Goal: Task Accomplishment & Management: Complete application form

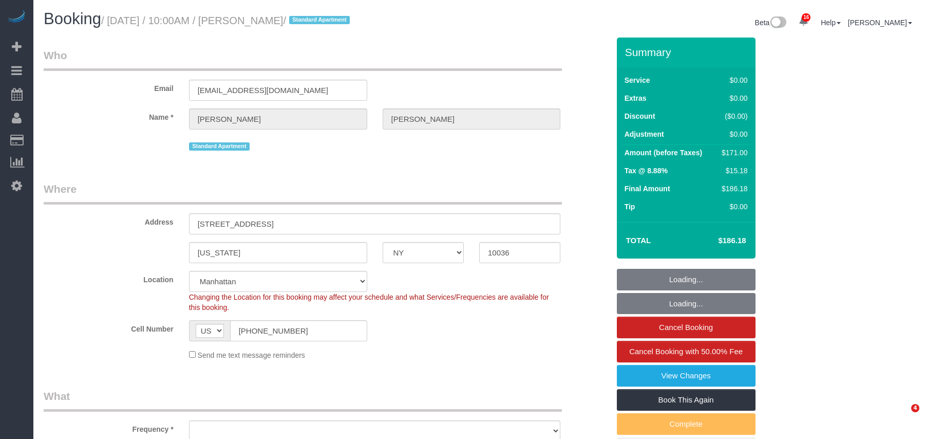
select select "NY"
select select "object:1453"
select select "string:stripe-pm_1Q72c14VGloSiKo7iCZKPMYw"
select select "spot1"
select select "2"
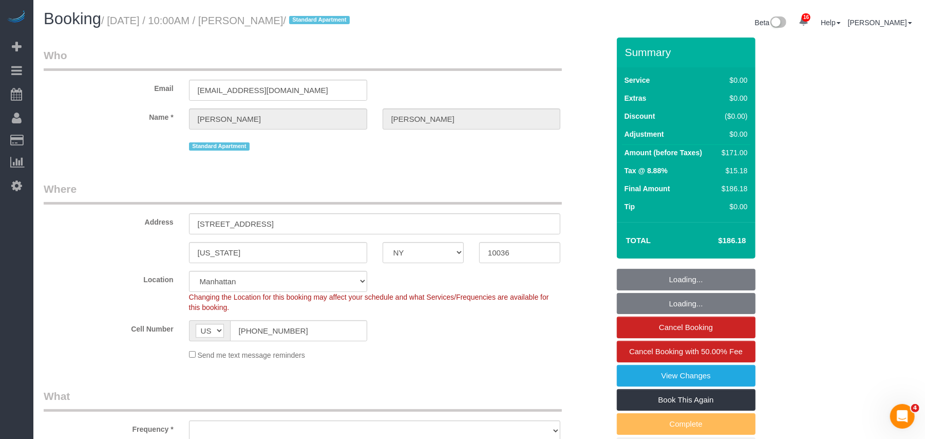
select select "number:89"
select select "number:74"
select select "number:15"
select select "number:6"
select select "NY"
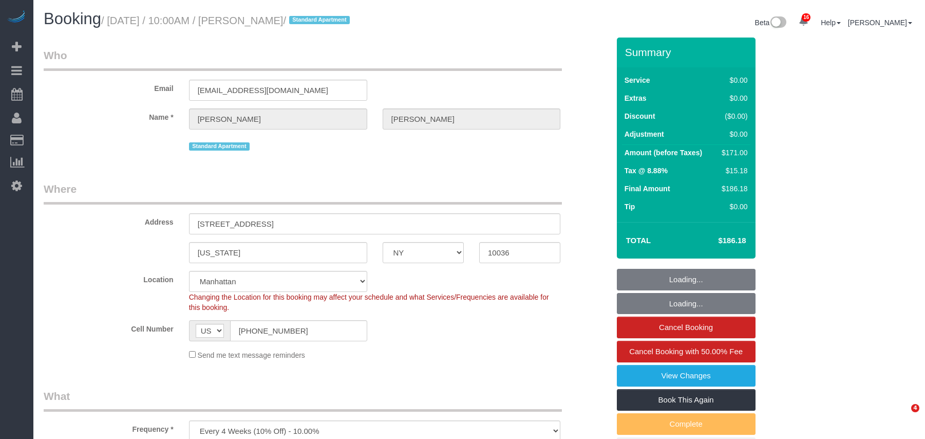
select select "2"
select select "number:89"
select select "number:74"
select select "number:15"
select select "number:6"
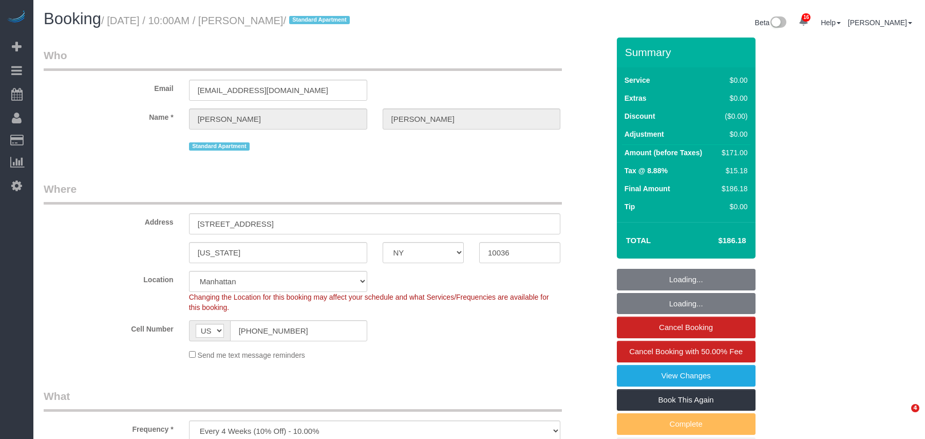
click at [220, 26] on h1 "Booking / September 10, 2025 / 10:00AM / Sam Hutton / Standard Apartment" at bounding box center [258, 18] width 428 height 17
select select "object:1066"
click at [323, 28] on div "Booking / September 10, 2025 / 10:00AM / Sam Hutton / Standard Apartment" at bounding box center [257, 21] width 443 height 22
select select "spot1"
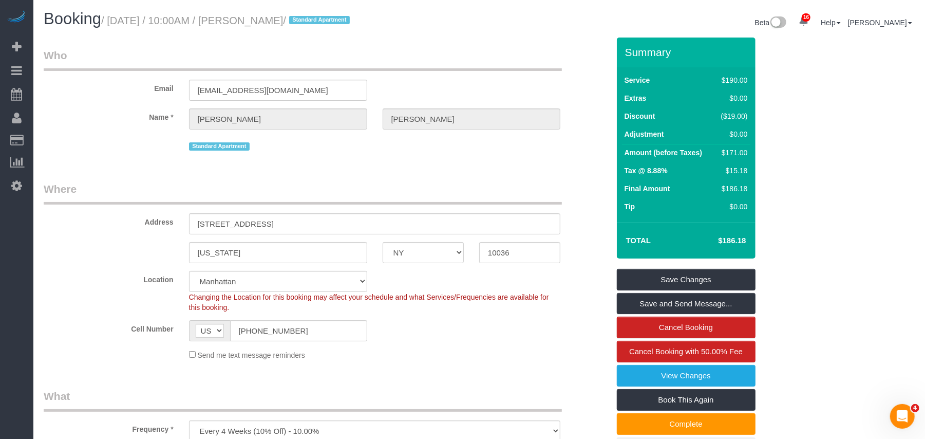
drag, startPoint x: 317, startPoint y: 24, endPoint x: 111, endPoint y: 23, distance: 205.5
click at [111, 23] on small "/ September 10, 2025 / 10:00AM / Sam Hutton / Standard Apartment" at bounding box center [227, 20] width 252 height 11
copy small "September 10, 2025 / 10:00AM / Sam Hutton"
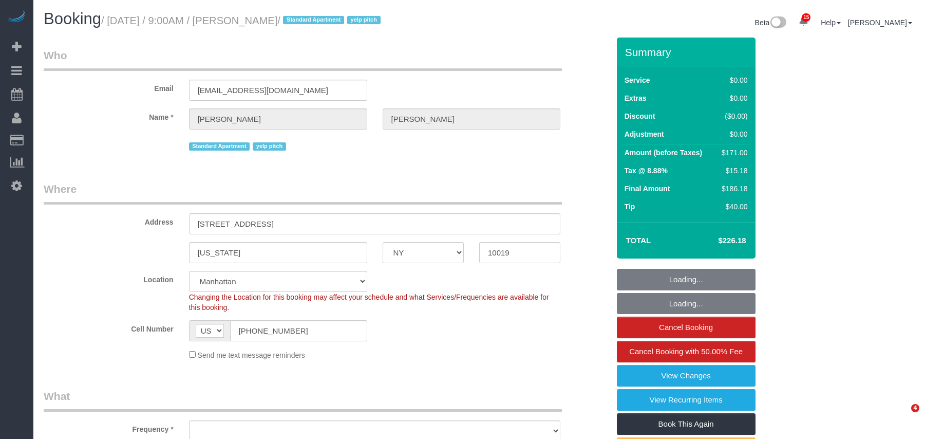
select select "NY"
select select "1"
select select "2"
select select "number:89"
select select "number:76"
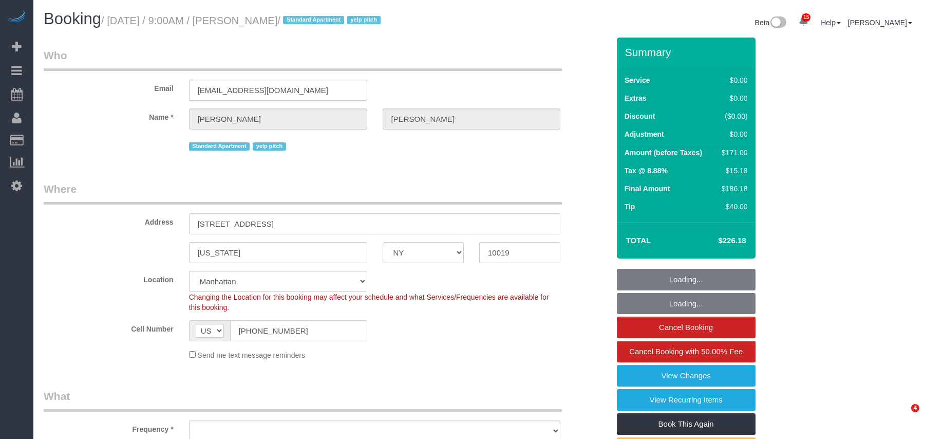
select select "number:15"
select select "number:6"
select select "object:1015"
select select "string:stripe-pm_1QH8S84VGloSiKo7VgkjQ1Wt"
select select "1"
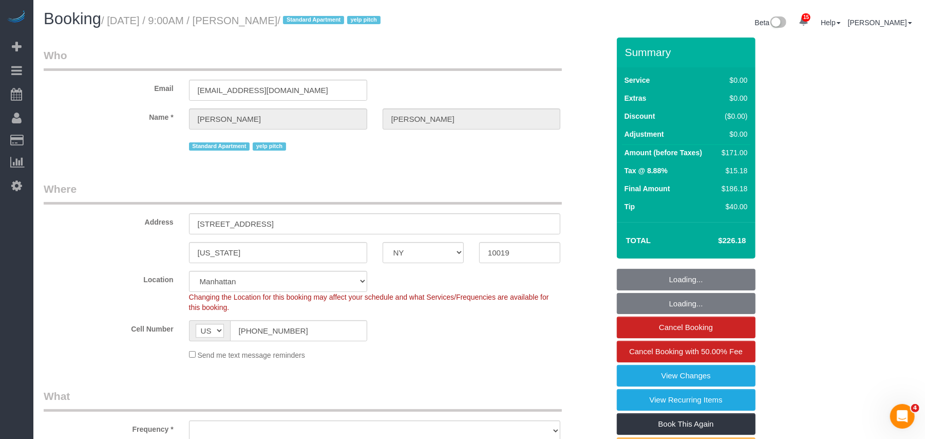
select select "2"
select select "spot1"
select select "object:1060"
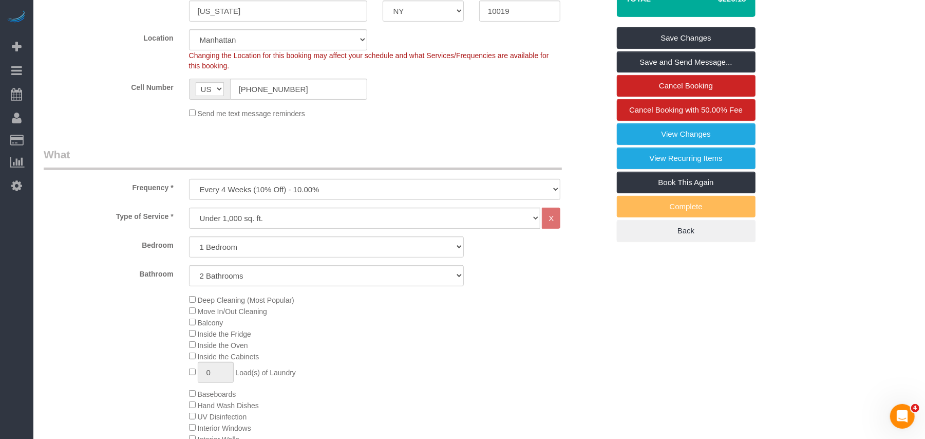
scroll to position [274, 0]
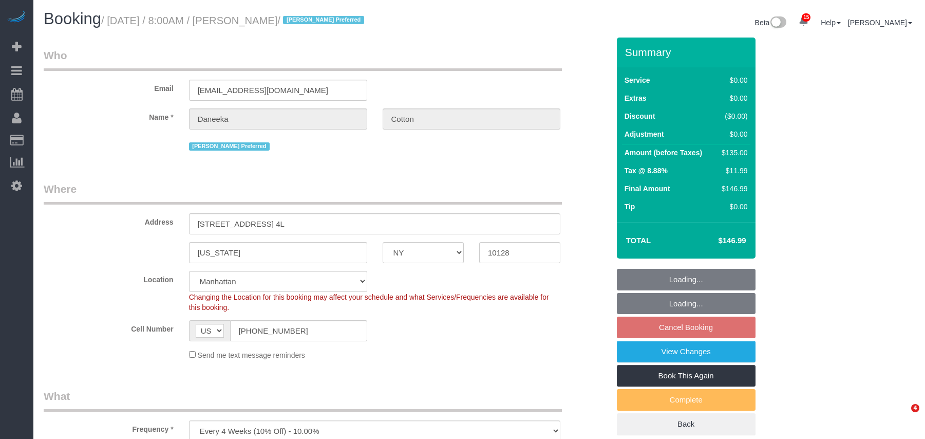
select select "NY"
select select "number:89"
select select "number:77"
select select "number:15"
select select "number:5"
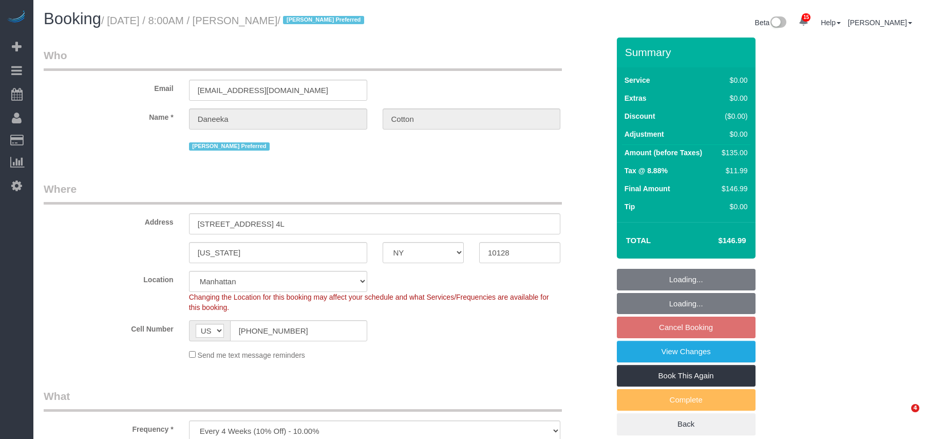
scroll to position [959, 0]
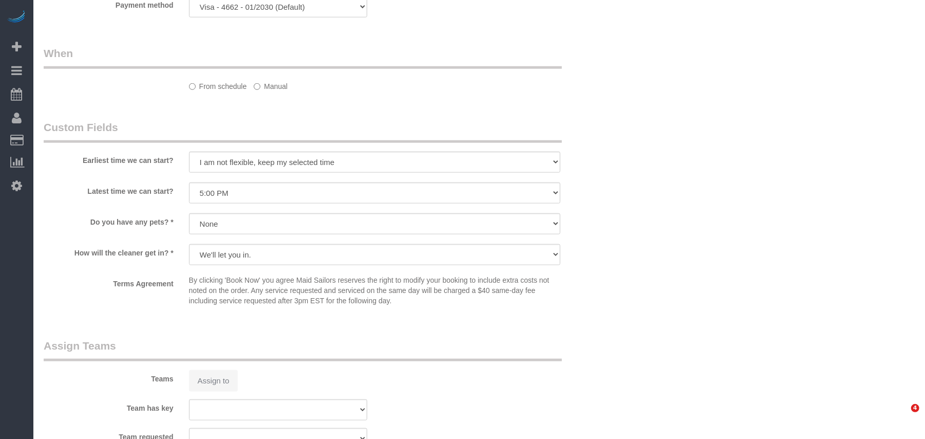
select select "object:1028"
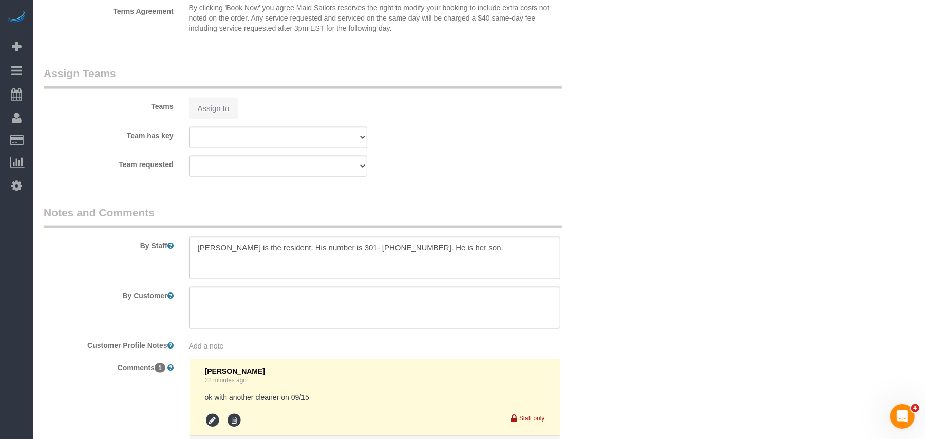
scroll to position [0, 0]
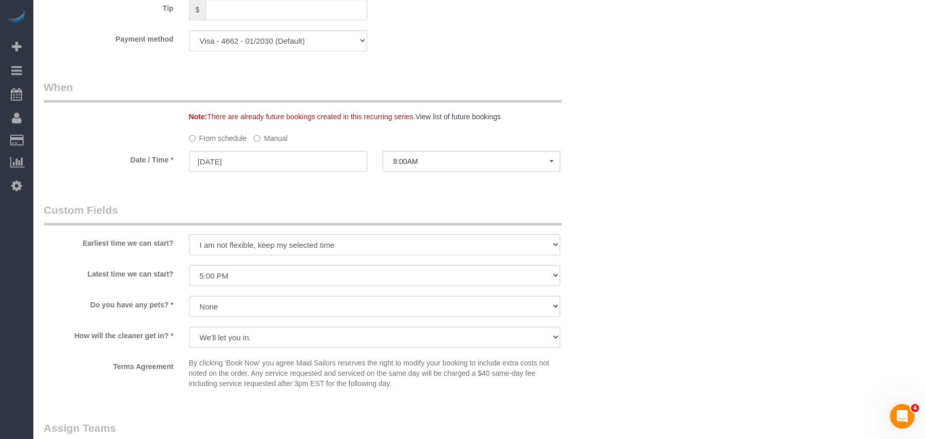
select select "spot1"
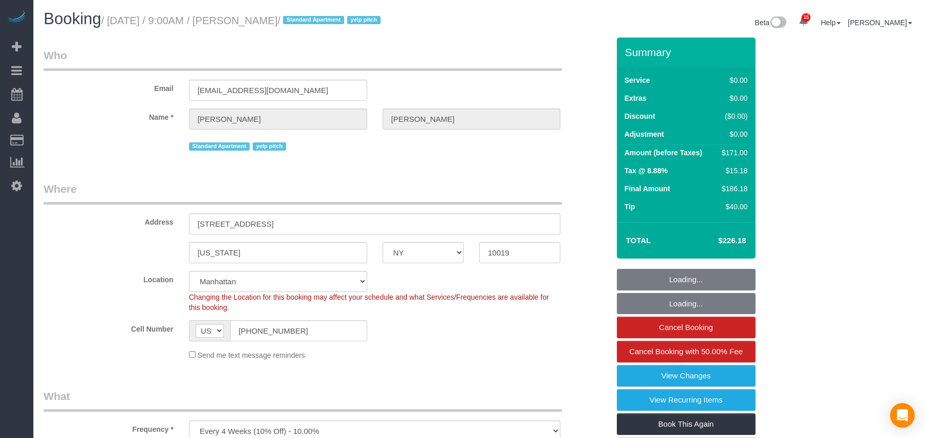
select select "NY"
select select "1"
select select "2"
select select "spot1"
select select "number:89"
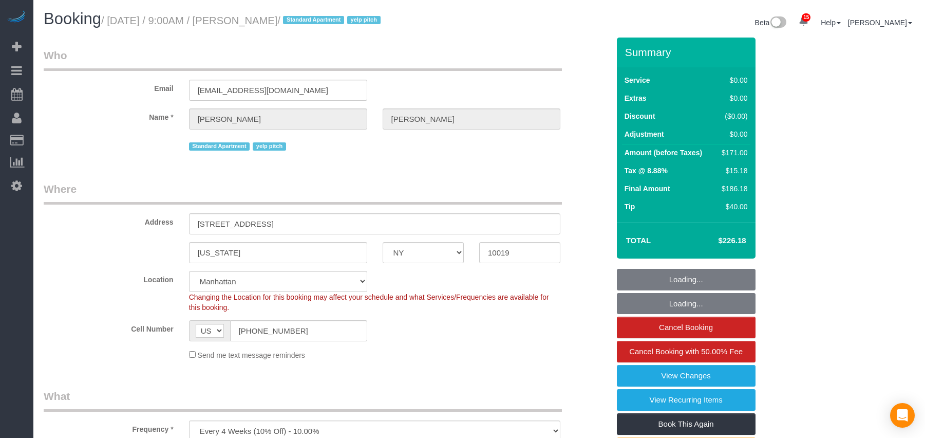
select select "number:76"
select select "number:15"
select select "number:6"
